Goal: Task Accomplishment & Management: Manage account settings

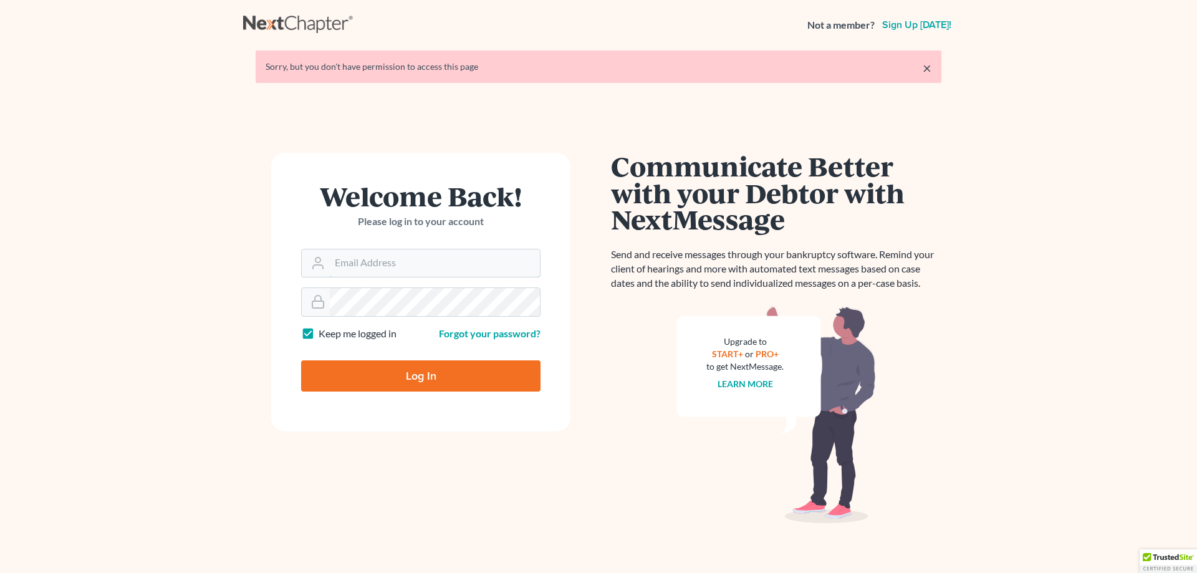
click at [371, 268] on input "Email Address" at bounding box center [435, 262] width 210 height 27
type input "[PERSON_NAME][EMAIL_ADDRESS][DOMAIN_NAME]"
click at [426, 370] on input "Log In" at bounding box center [420, 375] width 239 height 31
type input "Thinking..."
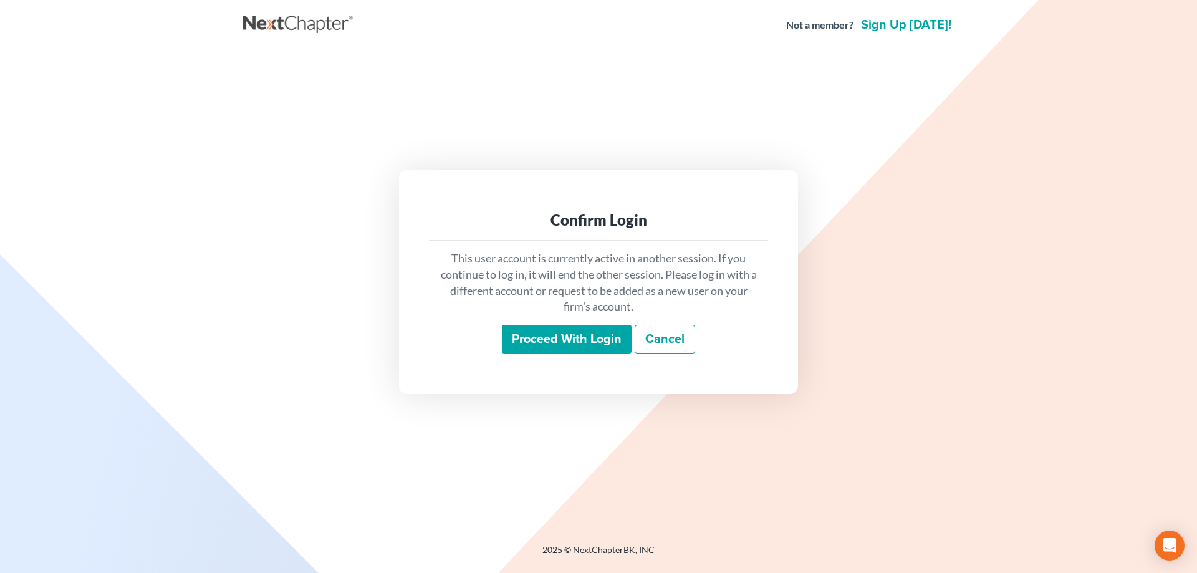
click at [581, 336] on input "Proceed with login" at bounding box center [567, 339] width 130 height 29
